Goal: Find specific page/section

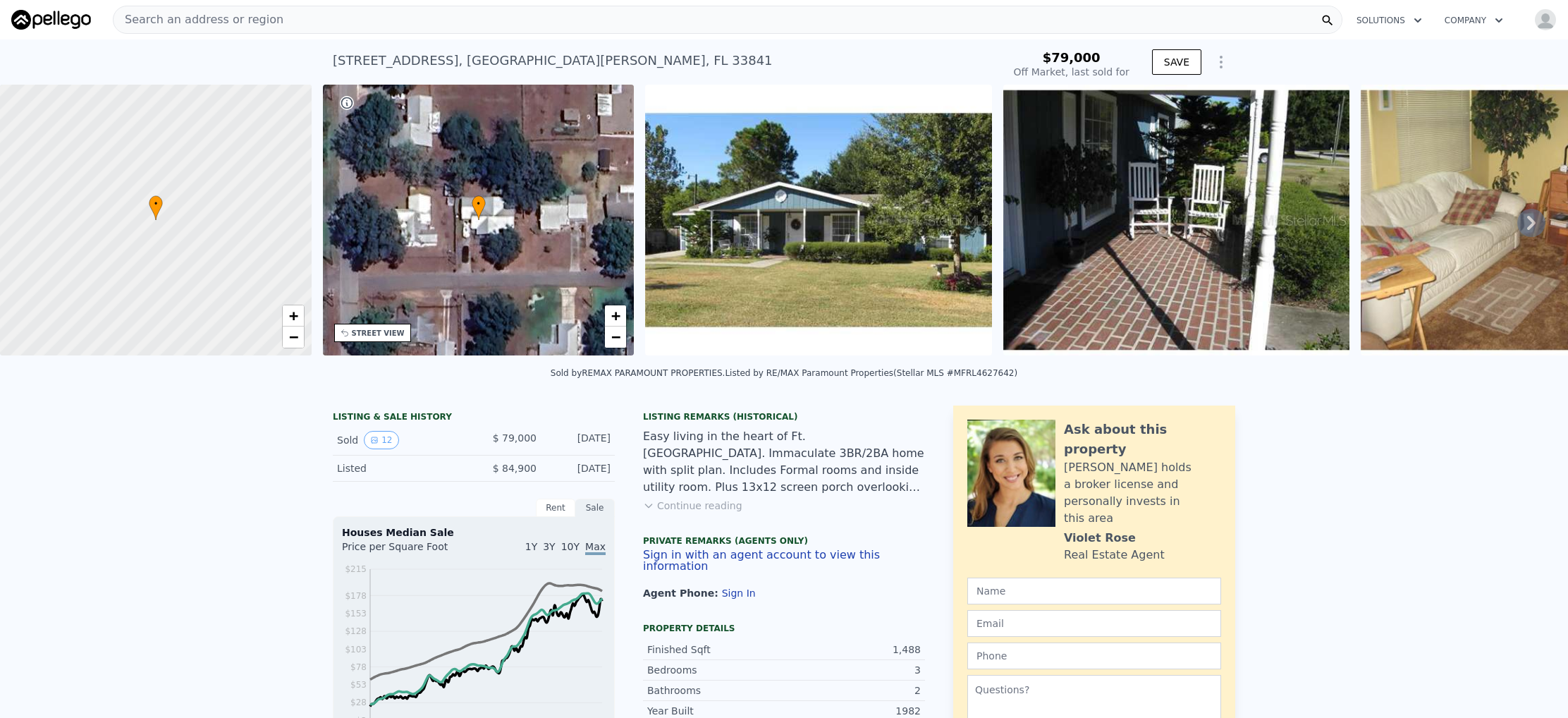
click at [93, 20] on div at bounding box center [62, 19] width 101 height 19
click at [82, 19] on img at bounding box center [51, 19] width 80 height 19
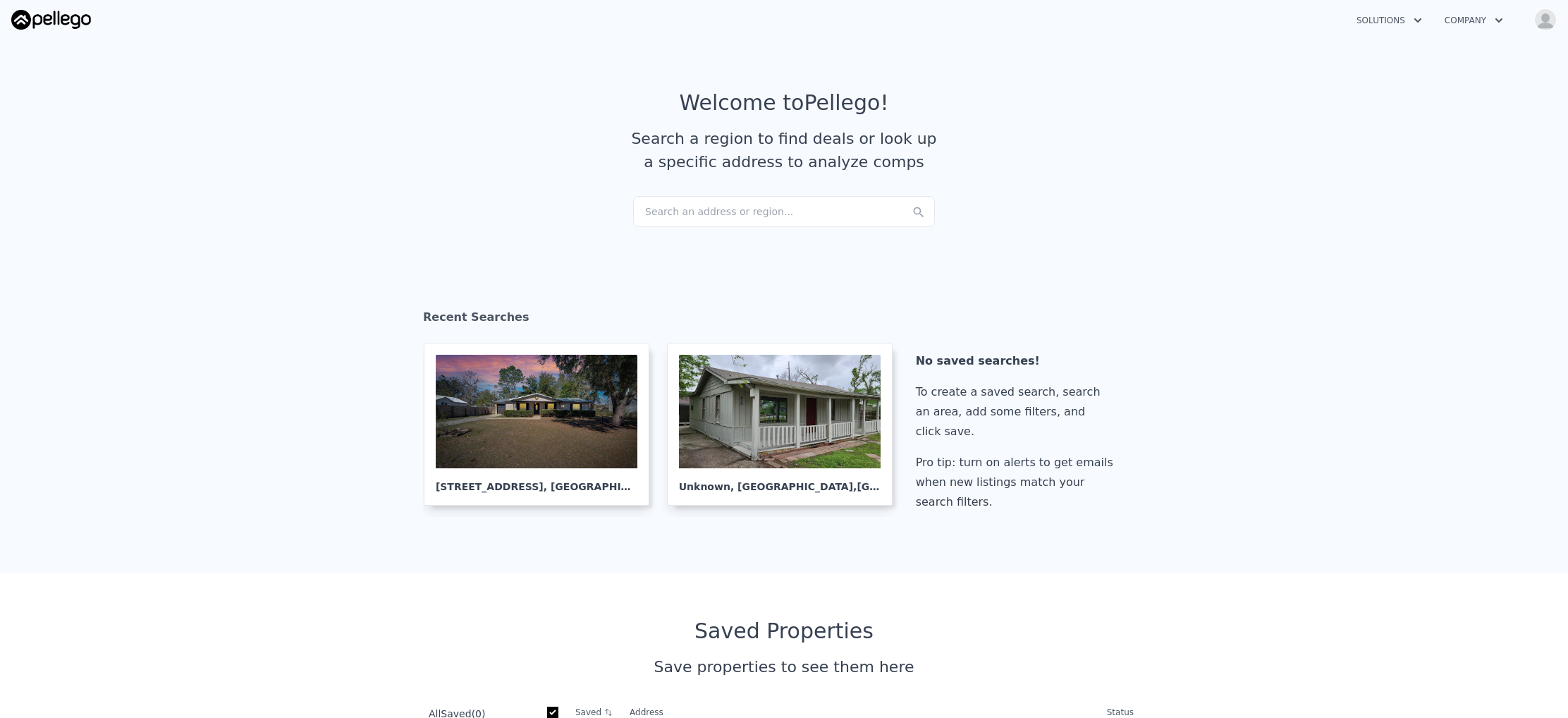
click at [692, 212] on div "Search an address or region..." at bounding box center [784, 211] width 302 height 31
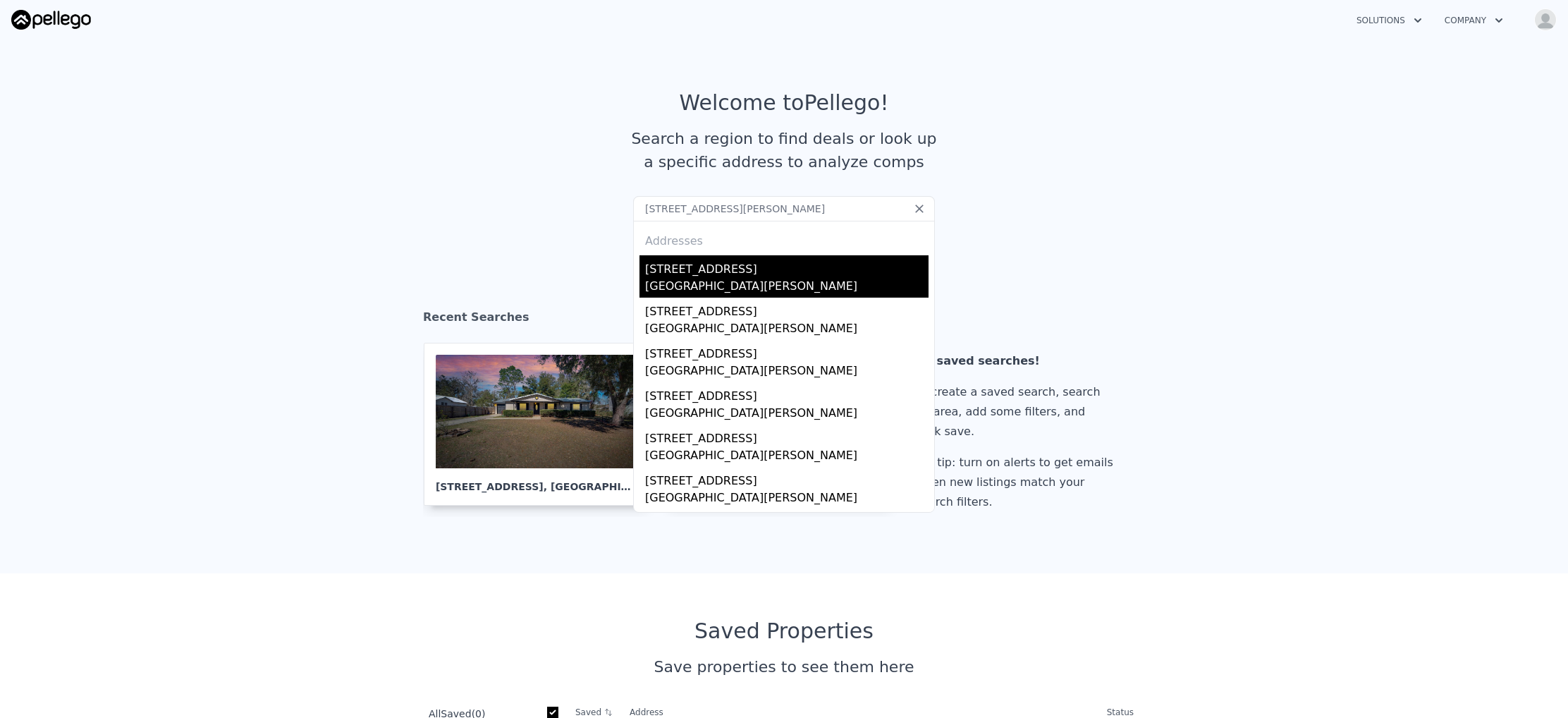
type input "[STREET_ADDRESS][PERSON_NAME]"
click at [728, 260] on div "[STREET_ADDRESS]" at bounding box center [787, 267] width 283 height 23
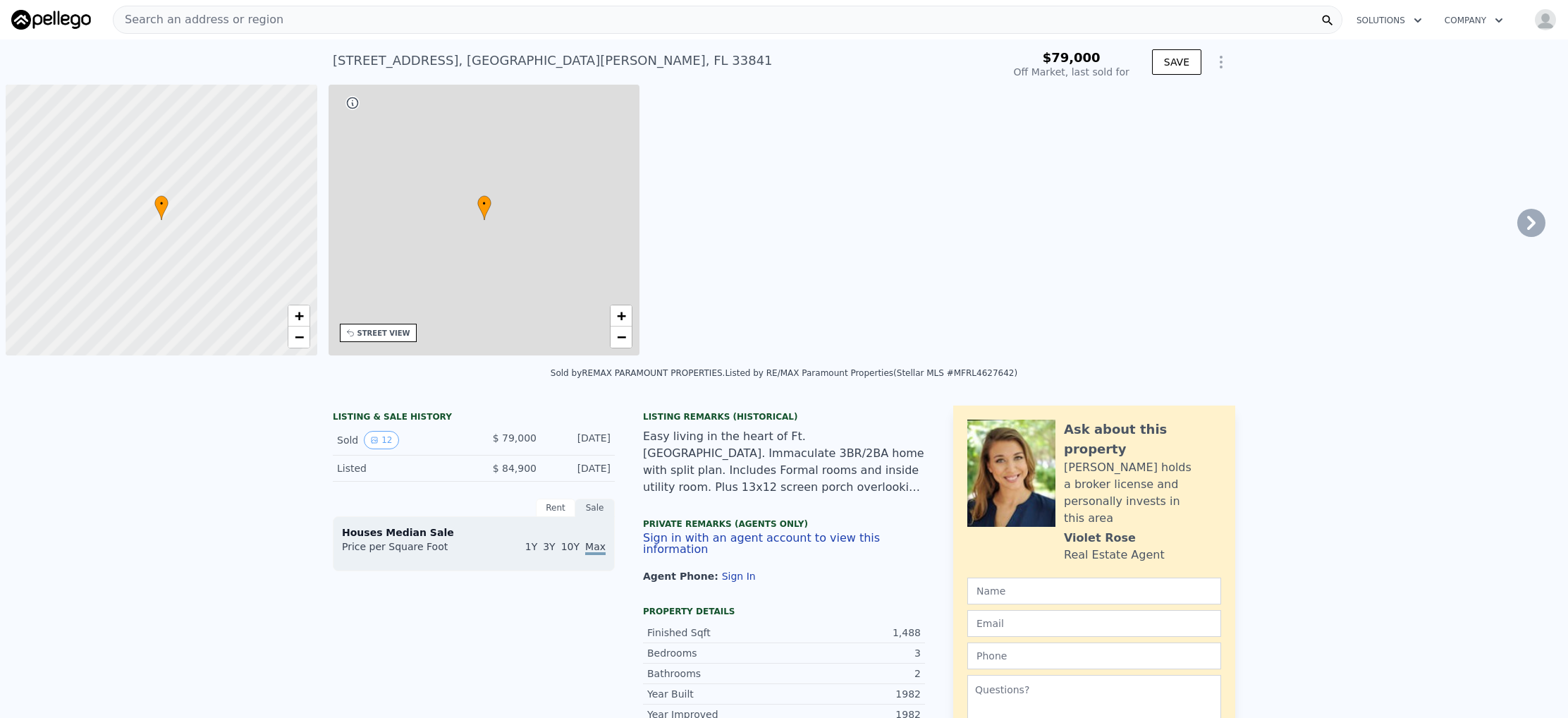
type input "-$ 84,952"
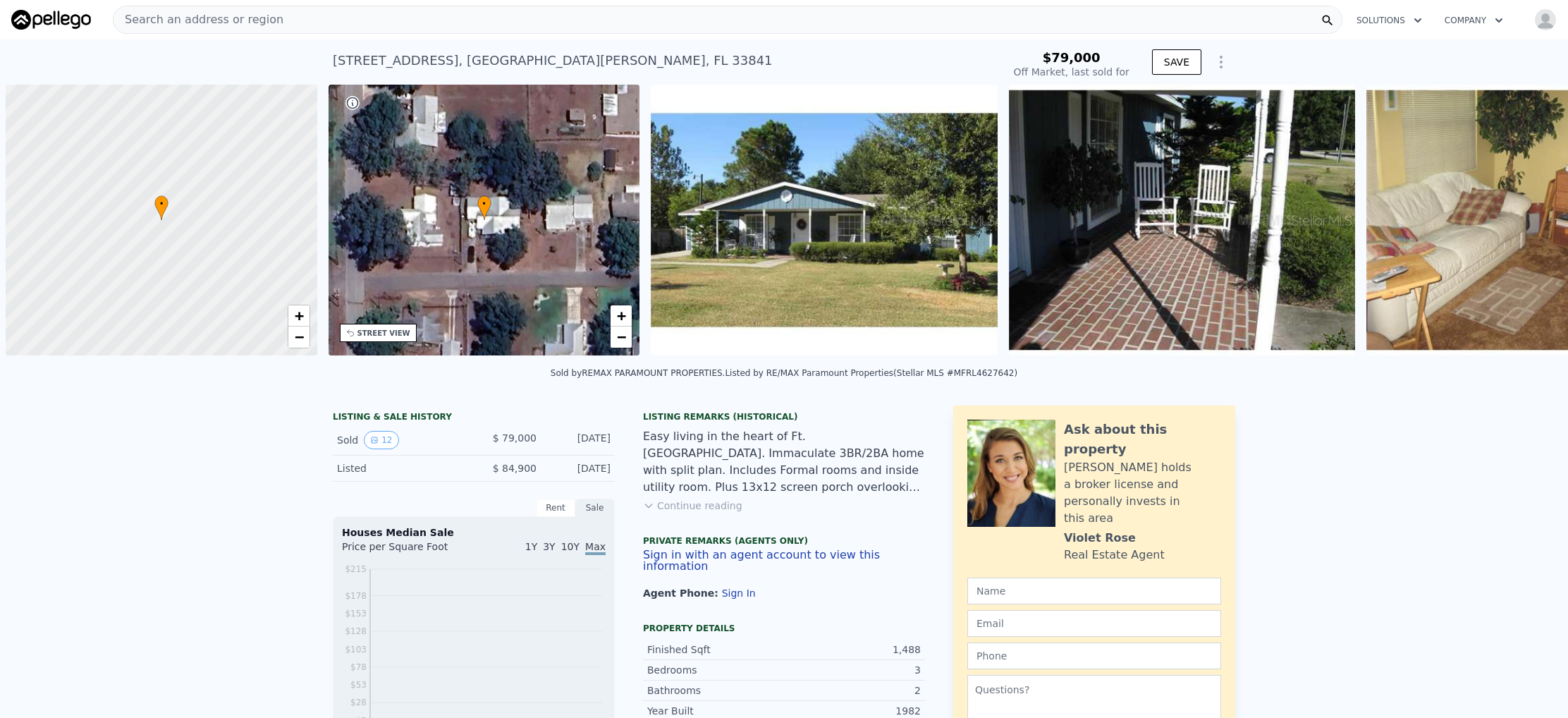
scroll to position [0, 5]
